Goal: Task Accomplishment & Management: Manage account settings

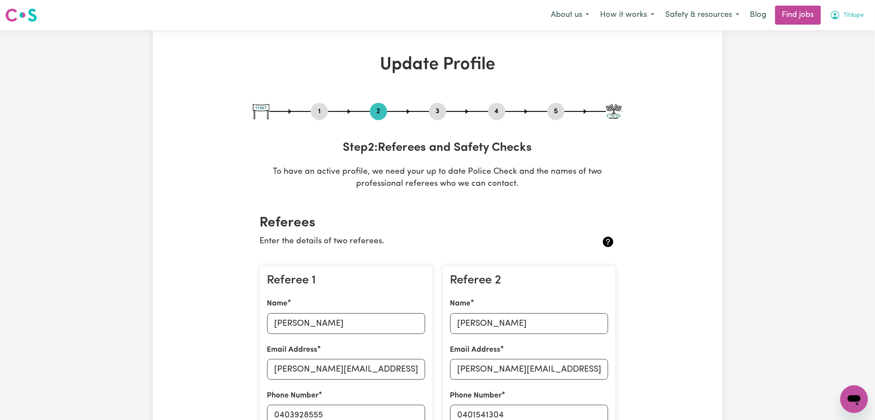
click at [844, 22] on button "Titilope" at bounding box center [847, 15] width 45 height 18
click at [851, 27] on nav "Menu About us How it works Safety & resources Blog Find jobs Titilope My Accoun…" at bounding box center [437, 15] width 875 height 30
drag, startPoint x: 847, startPoint y: 13, endPoint x: 841, endPoint y: 44, distance: 31.2
click at [846, 17] on span "Titilope" at bounding box center [854, 15] width 20 height 9
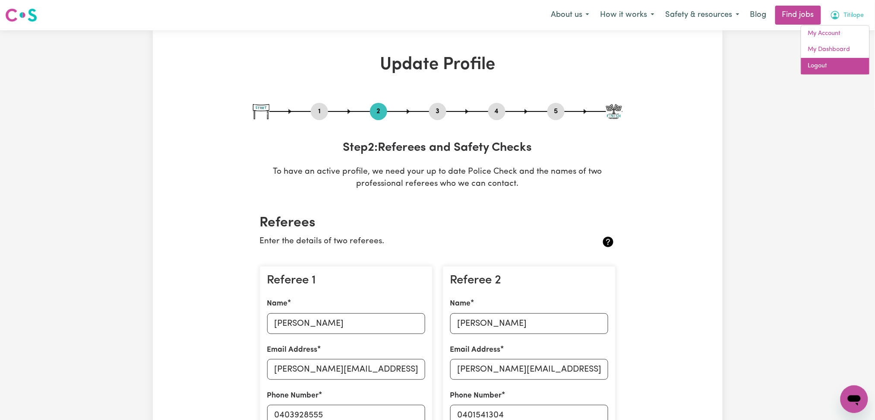
click at [837, 67] on link "Logout" at bounding box center [835, 66] width 68 height 16
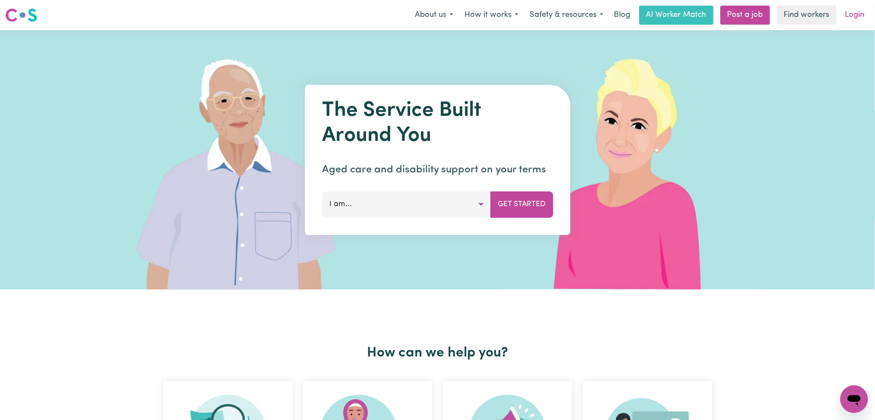
click at [862, 13] on link "Login" at bounding box center [855, 15] width 30 height 19
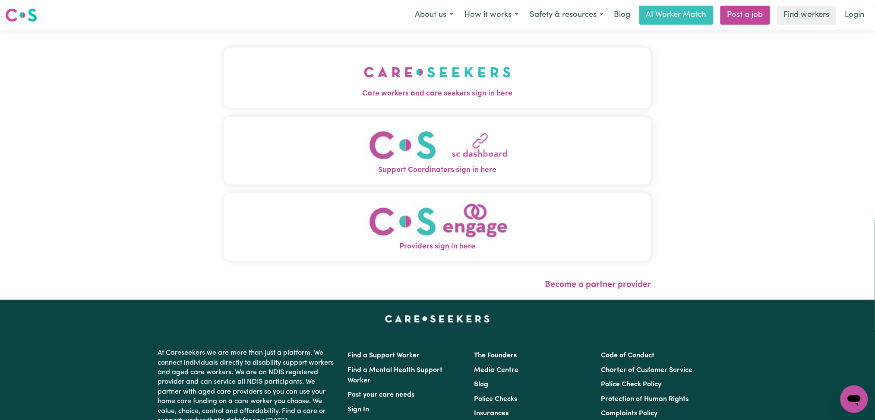
click at [224, 100] on button "Care workers and care seekers sign in here" at bounding box center [437, 77] width 427 height 60
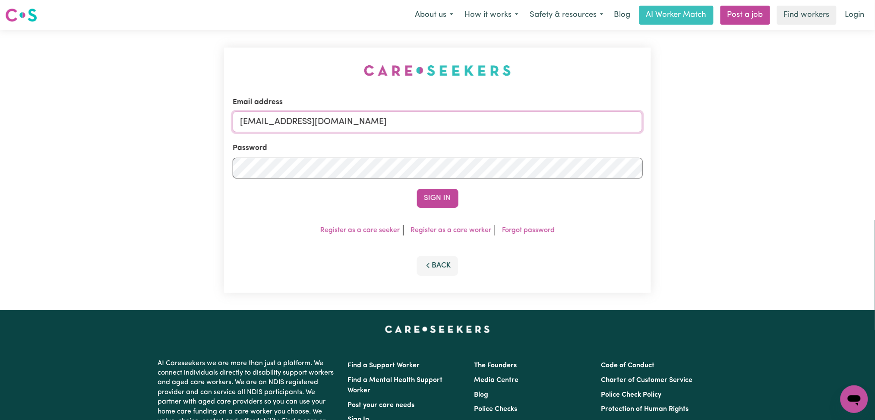
drag, startPoint x: 340, startPoint y: 123, endPoint x: 340, endPoint y: 130, distance: 6.1
click at [340, 123] on input "[EMAIL_ADDRESS][DOMAIN_NAME]" at bounding box center [438, 121] width 410 height 21
drag, startPoint x: 285, startPoint y: 114, endPoint x: 524, endPoint y: 120, distance: 239.7
click at [524, 120] on input "Superuser~[EMAIL_ADDRESS][DOMAIN_NAME]" at bounding box center [438, 121] width 410 height 21
type input "Superuser~[EMAIL_ADDRESS][DOMAIN_NAME]"
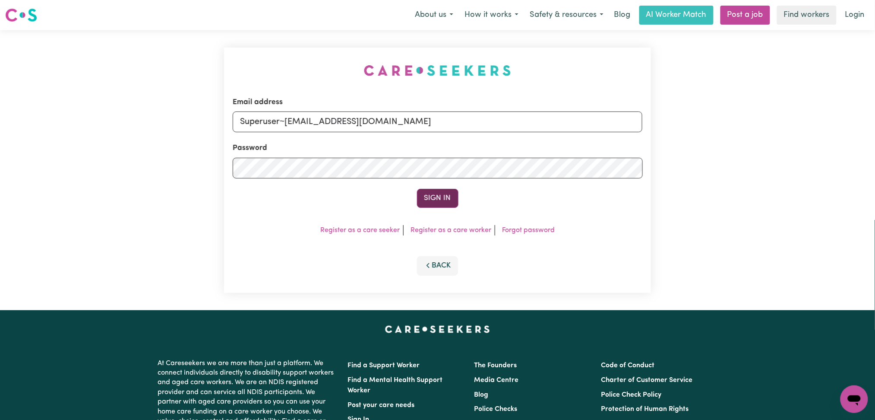
drag, startPoint x: 470, startPoint y: 206, endPoint x: 451, endPoint y: 205, distance: 19.5
click at [466, 207] on div "Sign In" at bounding box center [438, 198] width 410 height 19
click at [443, 201] on button "Sign In" at bounding box center [437, 198] width 41 height 19
